Goal: Contribute content: Add original content to the website for others to see

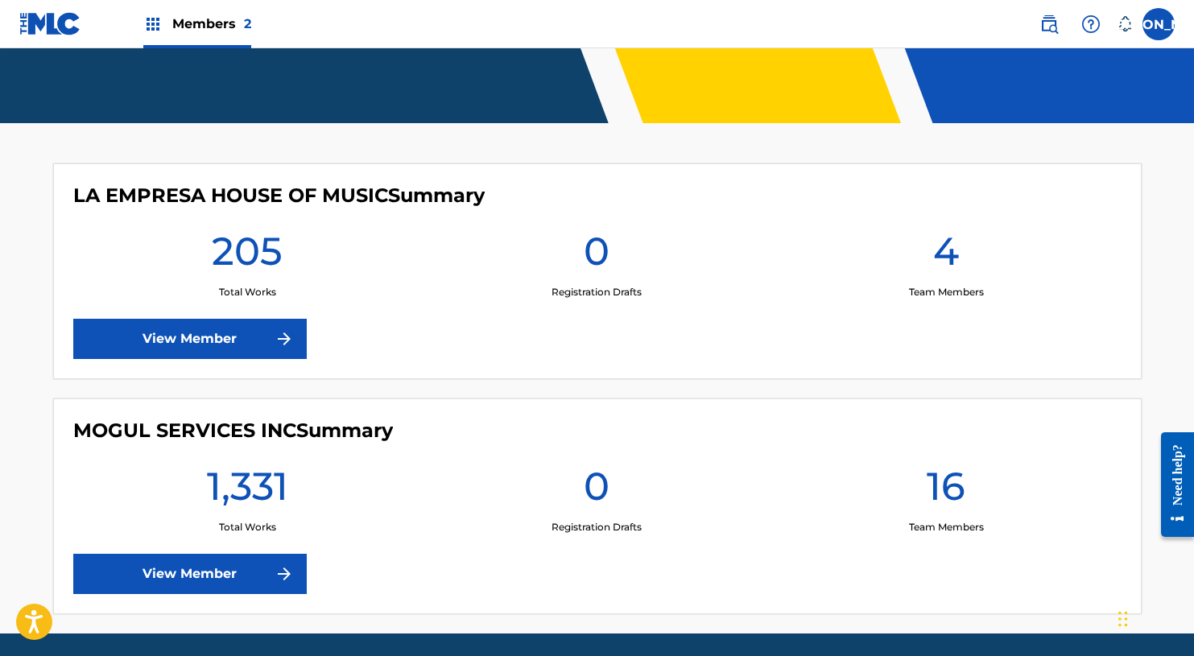
click at [260, 342] on link "View Member" at bounding box center [190, 339] width 234 height 40
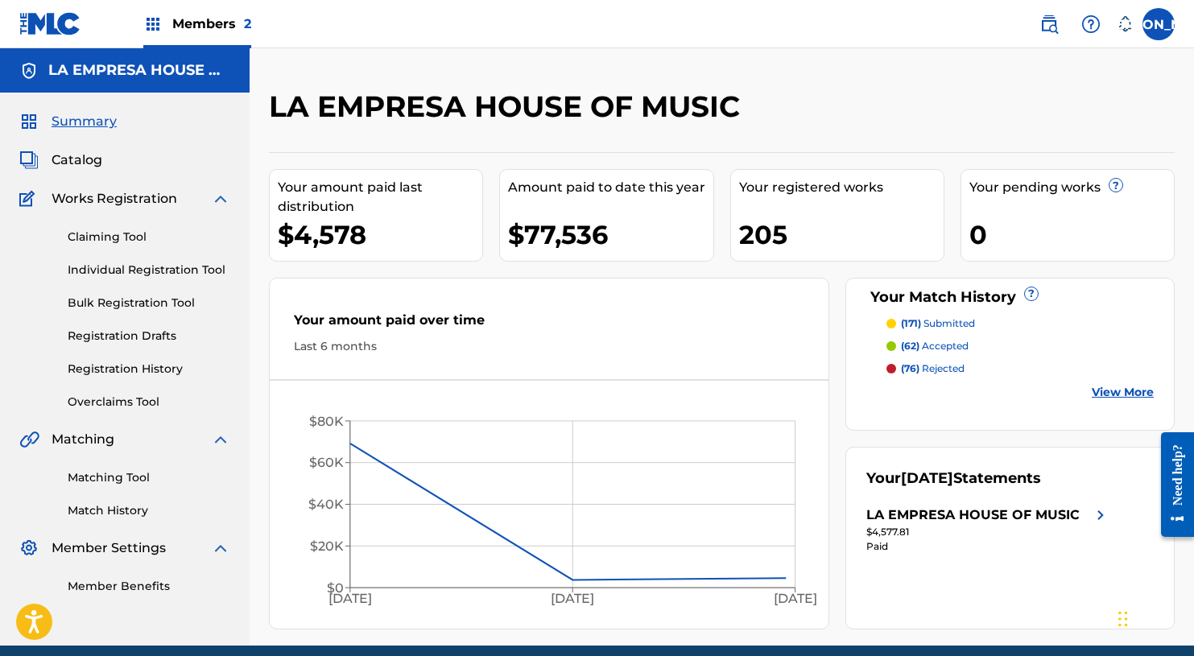
click at [126, 297] on link "Bulk Registration Tool" at bounding box center [149, 303] width 163 height 17
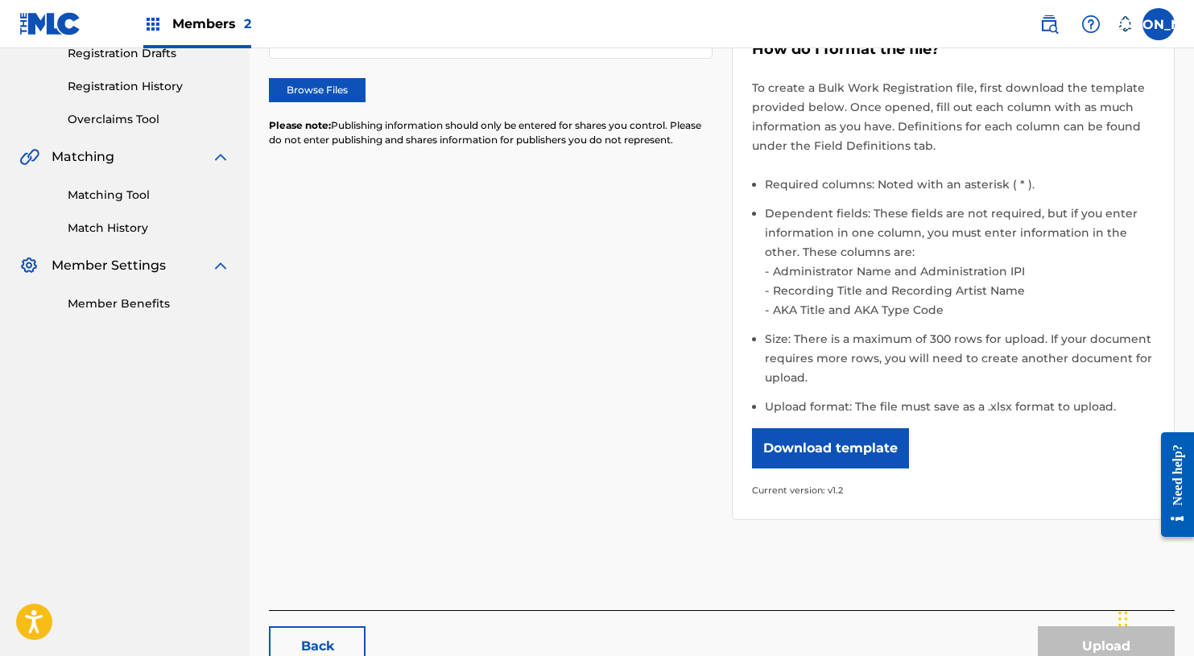
scroll to position [322, 0]
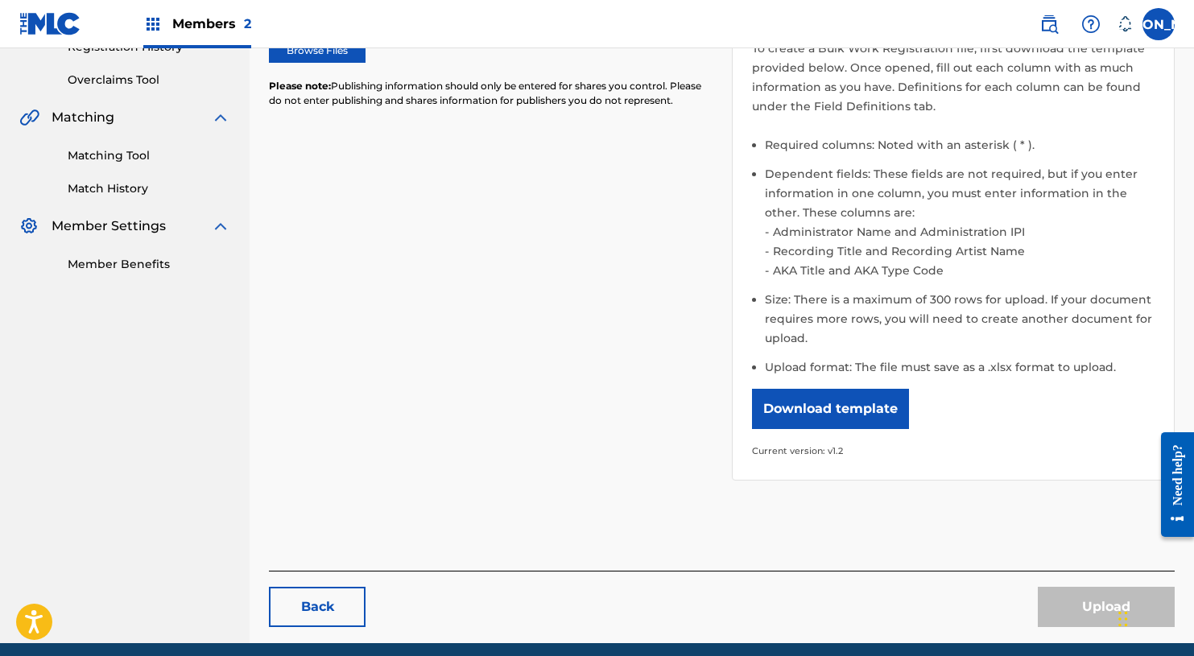
click at [781, 403] on button "Download template" at bounding box center [830, 409] width 157 height 40
click at [996, 155] on li "Required columns: Noted with an asterisk ( * )." at bounding box center [960, 149] width 391 height 29
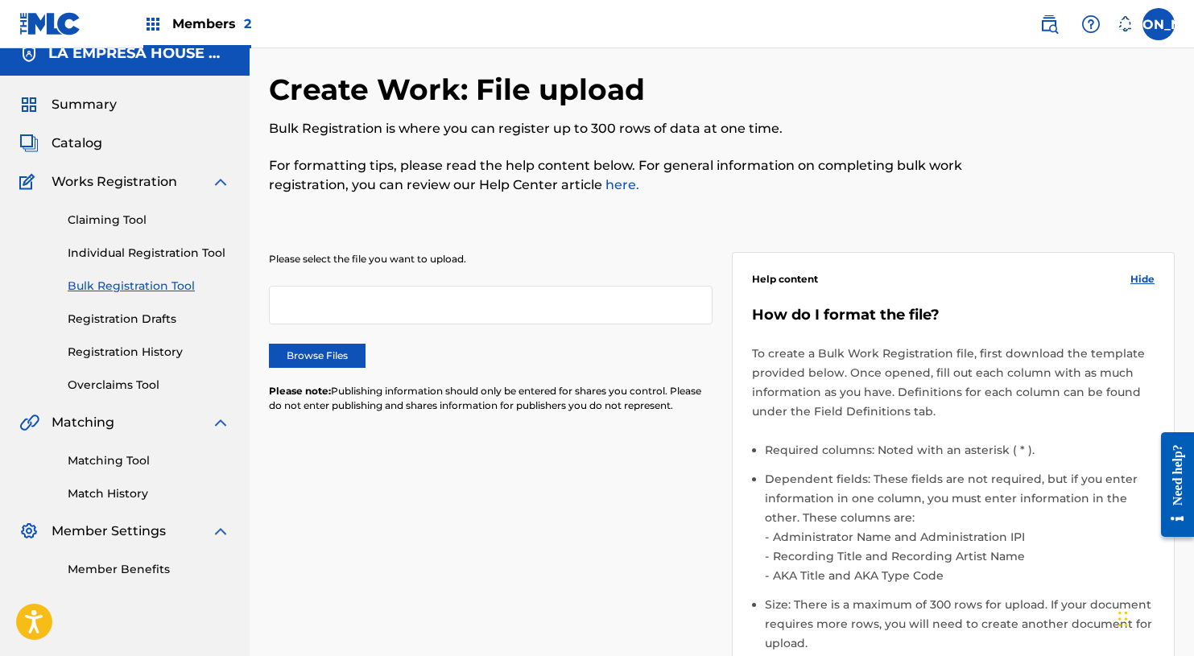
scroll to position [1, 0]
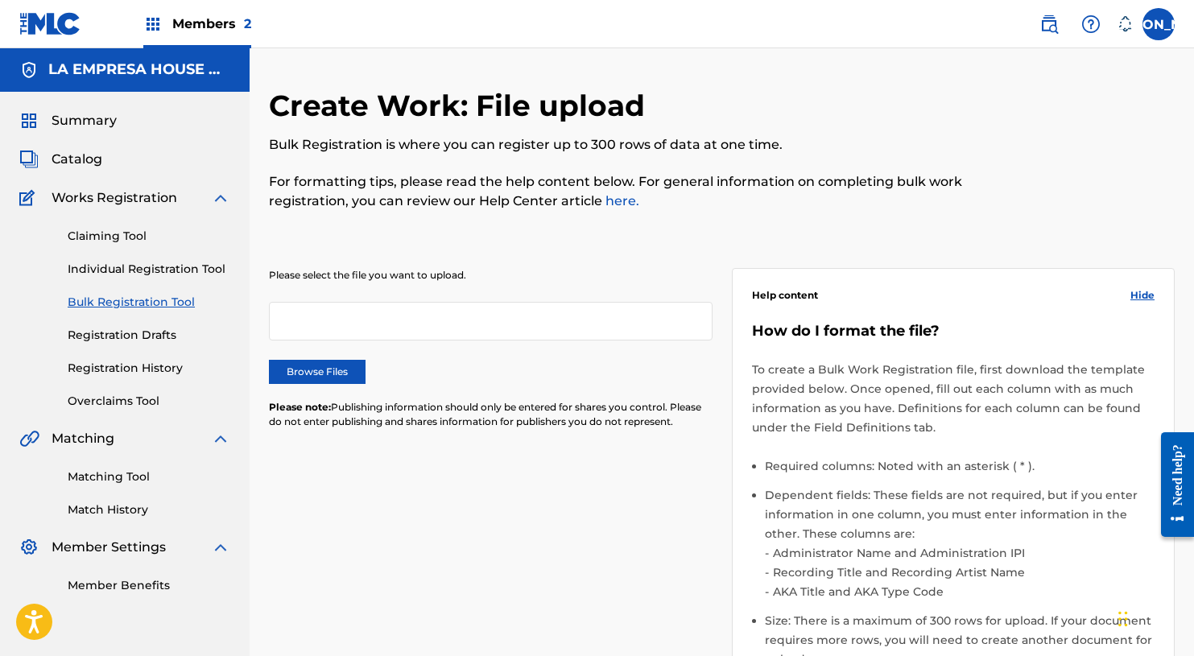
click at [122, 542] on span "Member Settings" at bounding box center [109, 547] width 114 height 19
click at [88, 126] on span "Summary" at bounding box center [84, 121] width 65 height 19
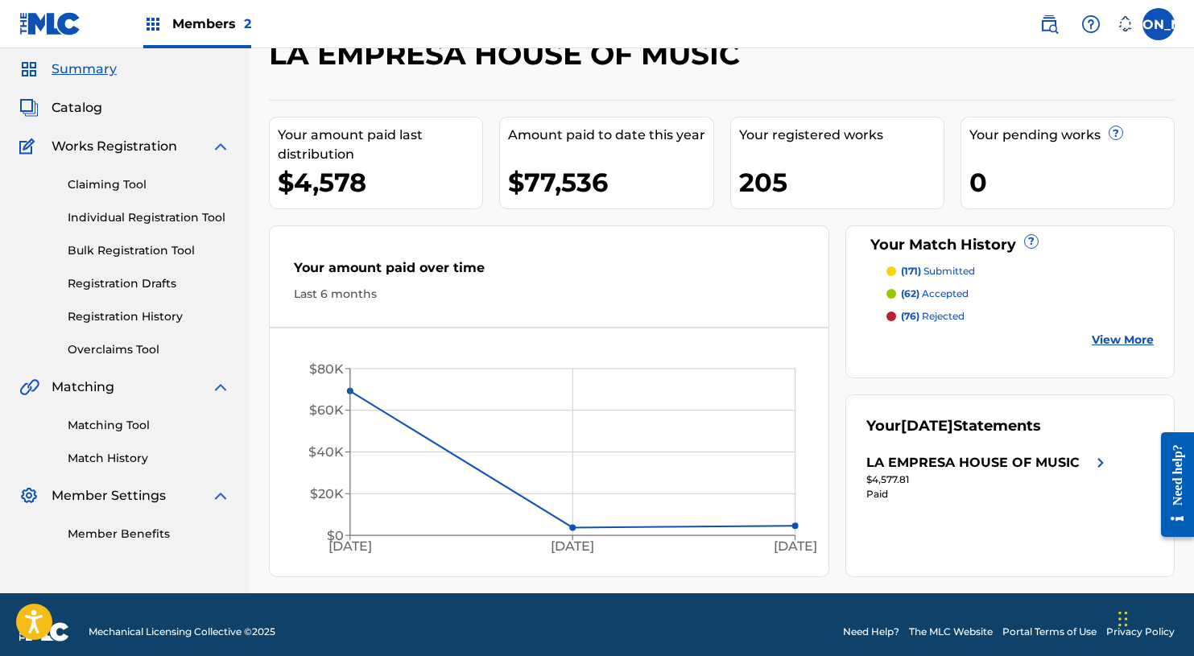
scroll to position [43, 0]
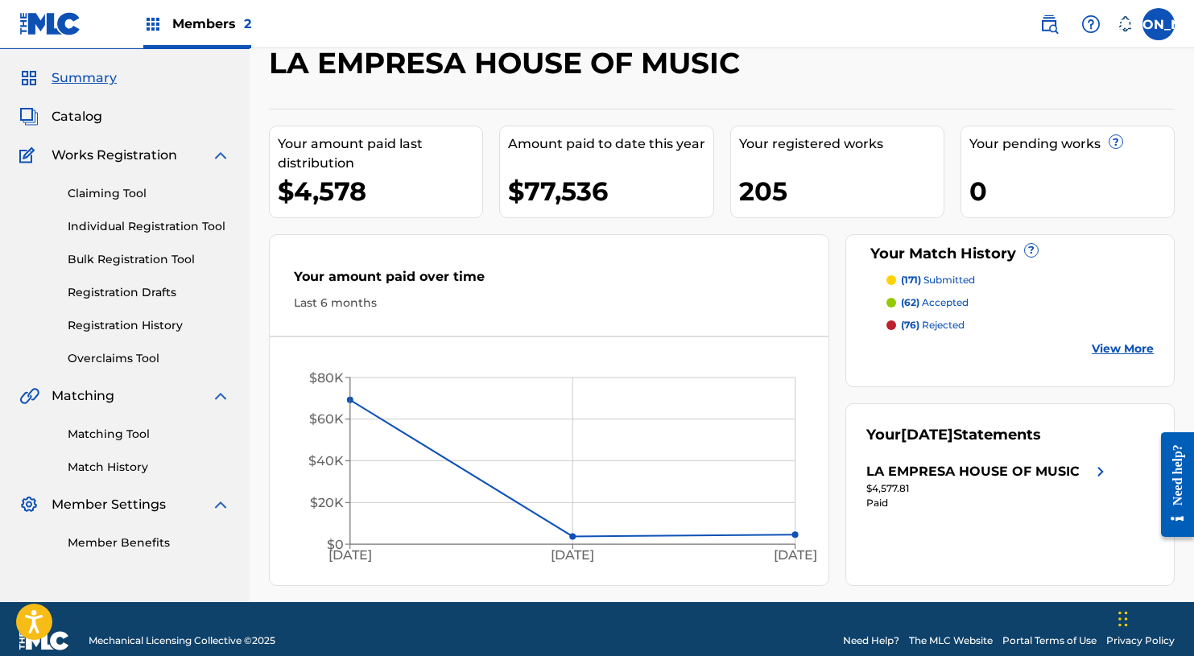
click at [110, 457] on div "Matching Tool Match History" at bounding box center [124, 441] width 211 height 70
click at [71, 104] on div "Summary Catalog Works Registration Claiming Tool Individual Registration Tool B…" at bounding box center [125, 310] width 250 height 522
click at [71, 119] on span "Catalog" at bounding box center [77, 116] width 51 height 19
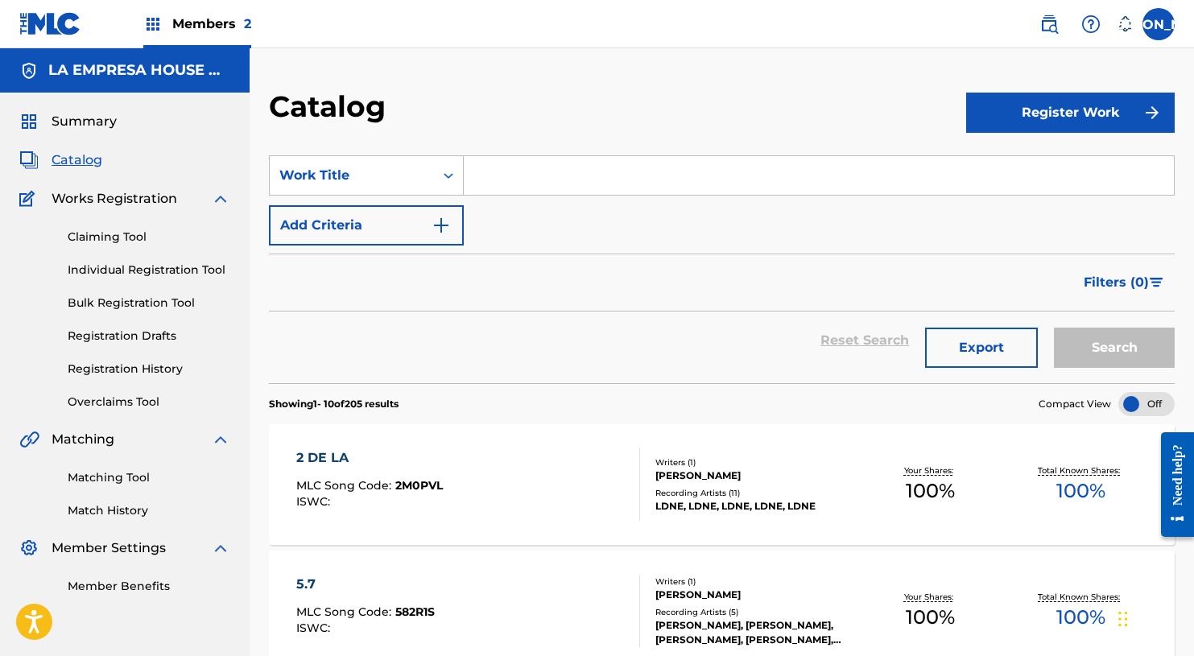
click at [319, 450] on div "2 DE LA" at bounding box center [369, 458] width 147 height 19
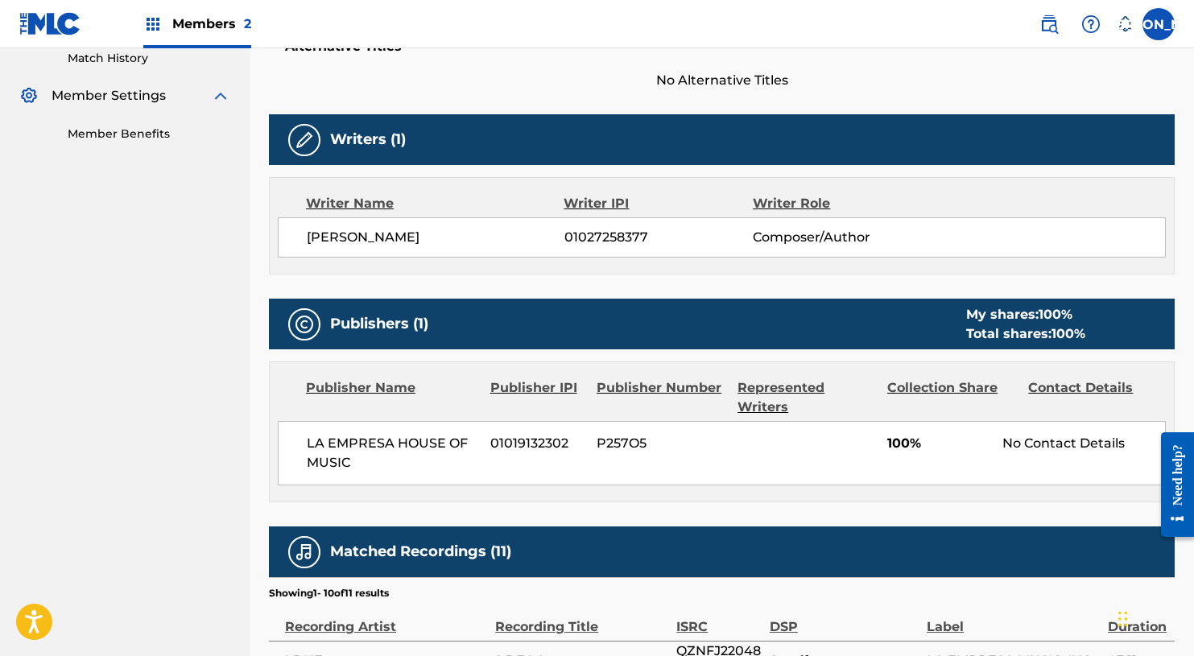
scroll to position [461, 0]
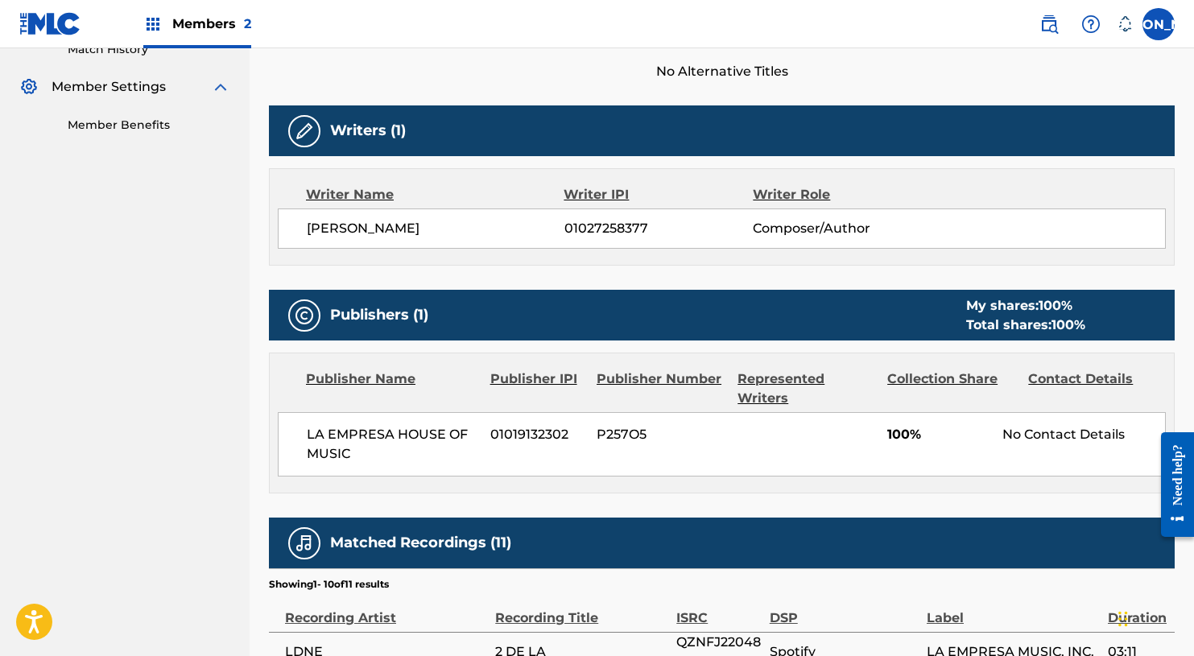
click at [614, 435] on span "P257O5" at bounding box center [661, 434] width 129 height 19
copy span "P257O5"
drag, startPoint x: 308, startPoint y: 428, endPoint x: 356, endPoint y: 445, distance: 50.2
click at [356, 445] on span "LA EMPRESA HOUSE OF MUSIC" at bounding box center [393, 444] width 172 height 39
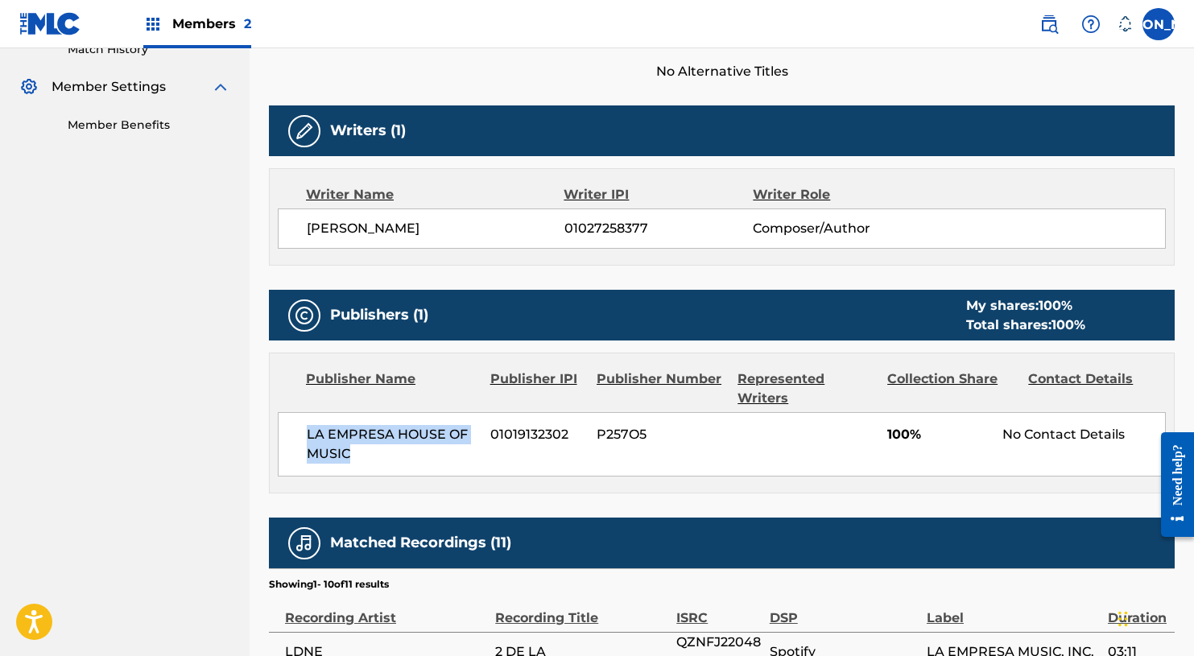
copy span "LA EMPRESA HOUSE OF MUSIC"
click at [538, 425] on span "01019132302" at bounding box center [537, 434] width 94 height 19
copy span "01019132302"
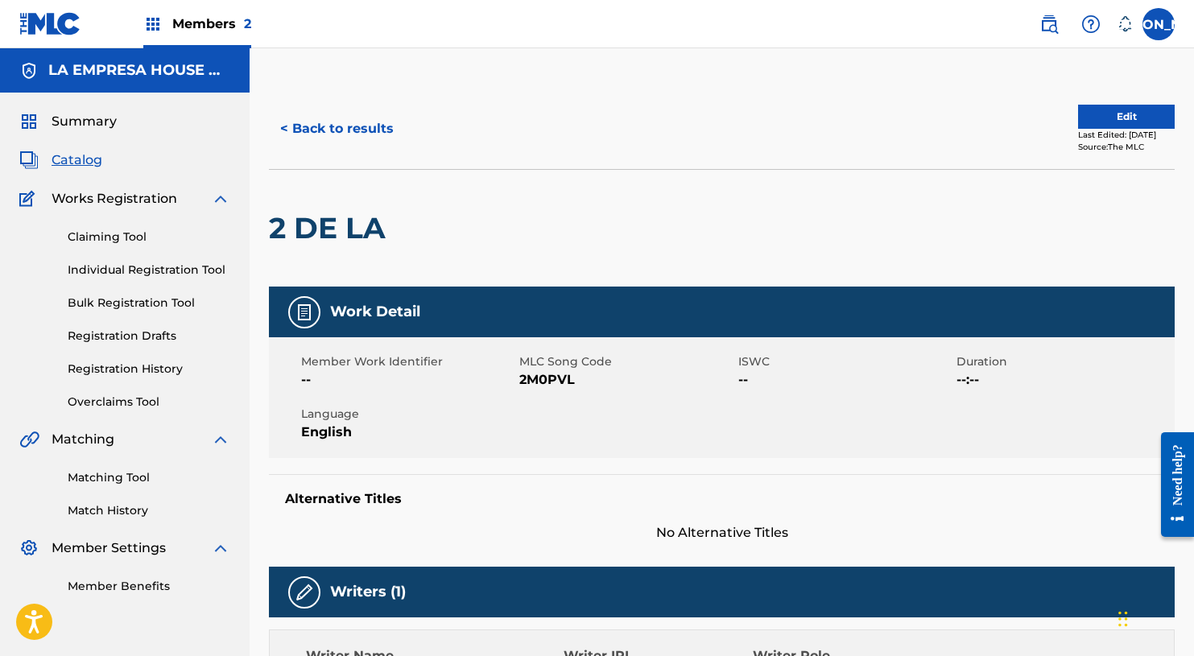
scroll to position [0, 0]
click at [118, 296] on link "Bulk Registration Tool" at bounding box center [149, 303] width 163 height 17
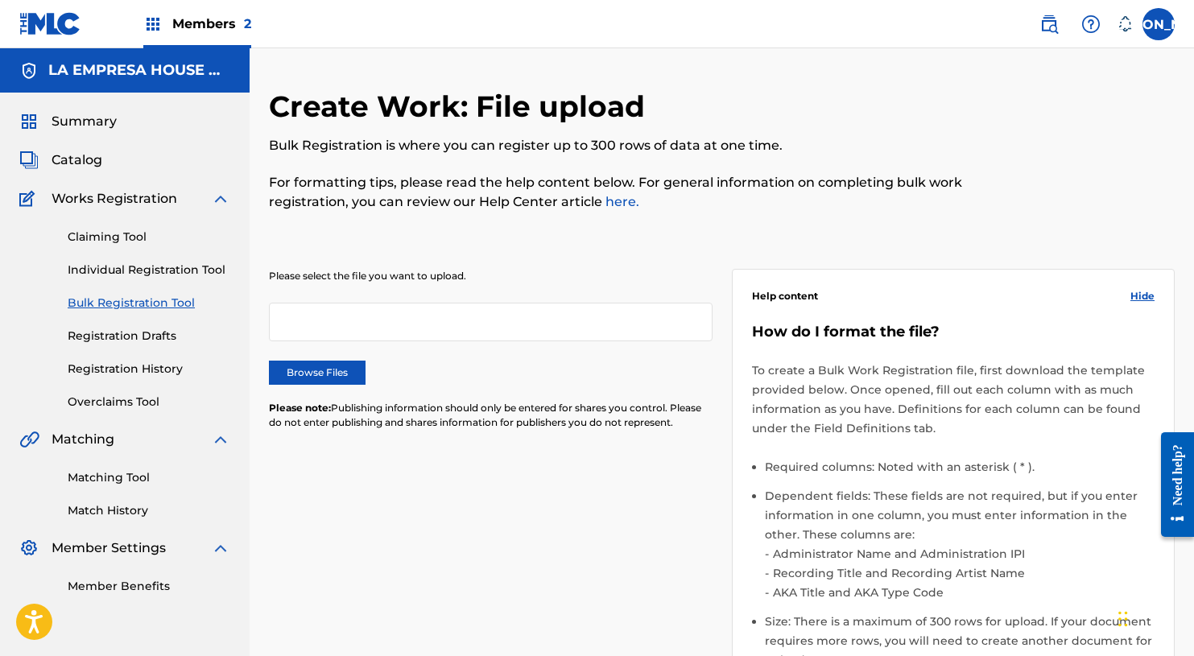
click at [329, 365] on label "Browse Files" at bounding box center [317, 373] width 97 height 24
click at [0, 0] on input "Browse Files" at bounding box center [0, 0] width 0 height 0
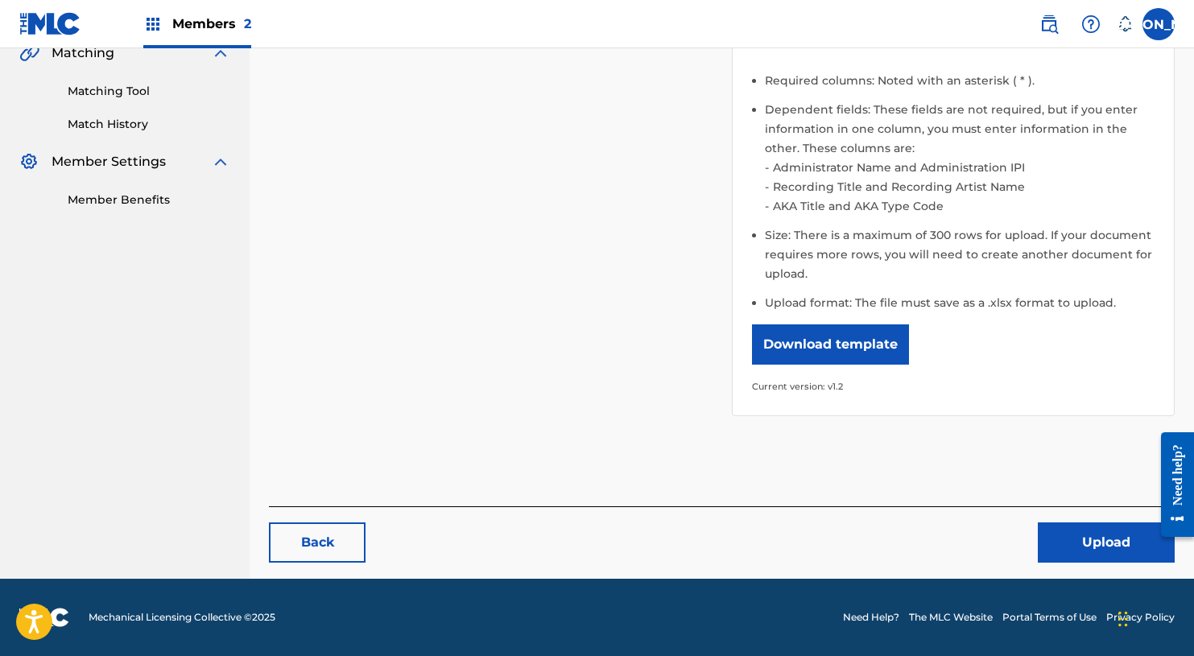
click at [1098, 538] on button "Upload" at bounding box center [1106, 543] width 137 height 40
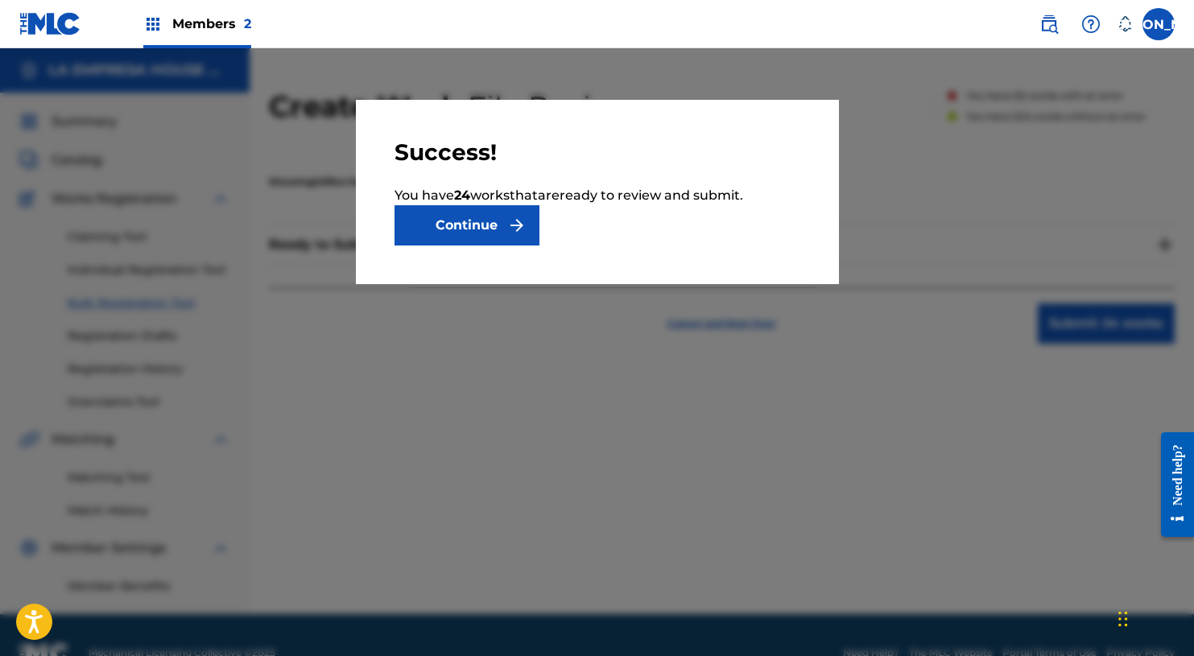
click at [497, 226] on button "Continue" at bounding box center [467, 225] width 145 height 40
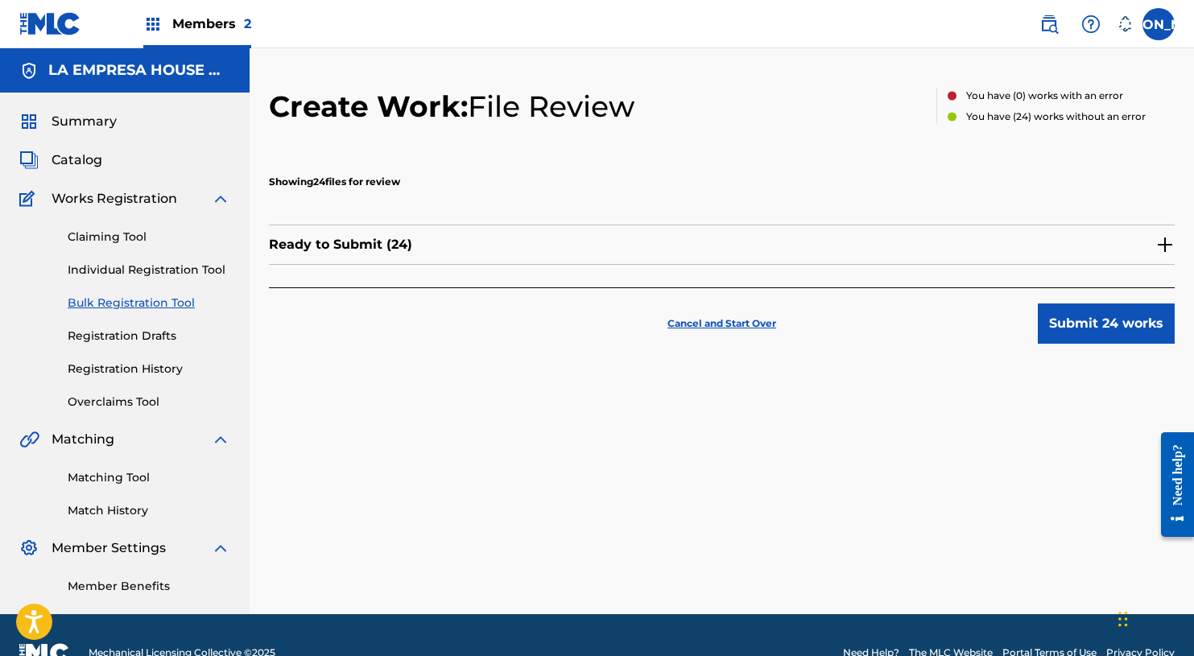
click at [1110, 337] on button "Submit 24 works" at bounding box center [1106, 324] width 137 height 40
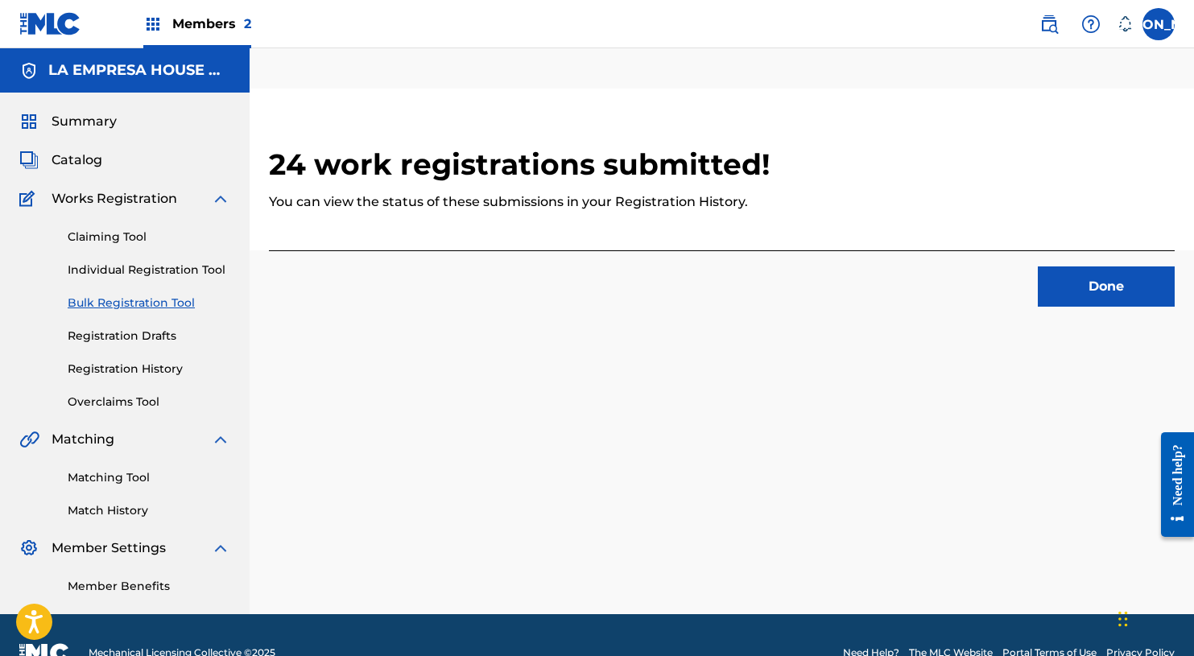
click at [1086, 283] on button "Done" at bounding box center [1106, 287] width 137 height 40
